Goal: Transaction & Acquisition: Purchase product/service

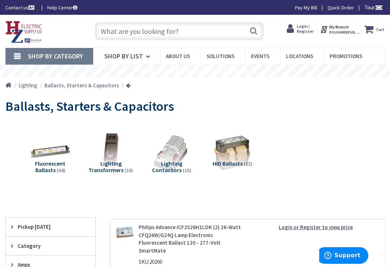
click at [117, 151] on img at bounding box center [111, 153] width 44 height 44
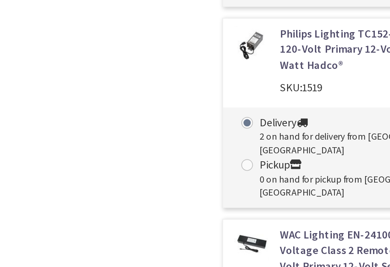
scroll to position [778, 0]
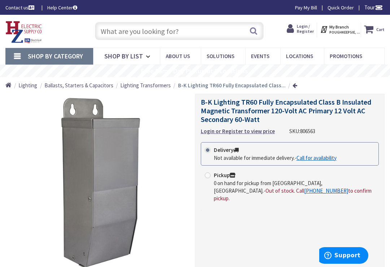
click at [346, 259] on span "Support" at bounding box center [347, 255] width 26 height 6
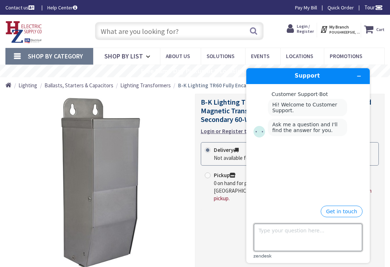
click at [303, 241] on textarea "Type your question here..." at bounding box center [308, 237] width 108 height 27
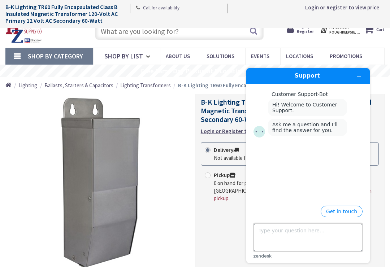
scroll to position [30, 0]
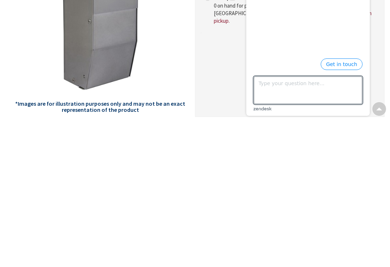
click at [224, 112] on div "Delivery Not available for immediate delivery. - Call for availability Pickup 0…" at bounding box center [290, 151] width 178 height 78
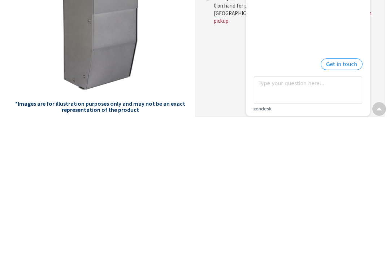
scroll to position [178, 0]
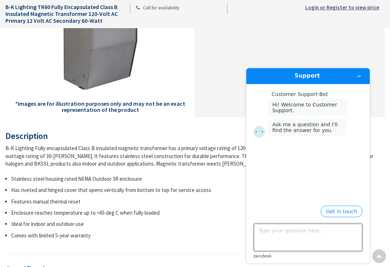
click at [326, 240] on textarea "Type your question here..." at bounding box center [308, 237] width 108 height 27
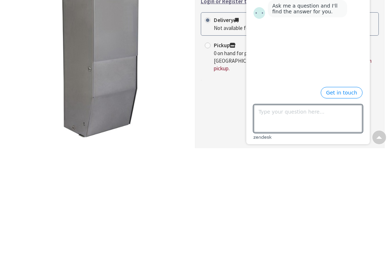
scroll to position [100, 0]
